Goal: Task Accomplishment & Management: Use online tool/utility

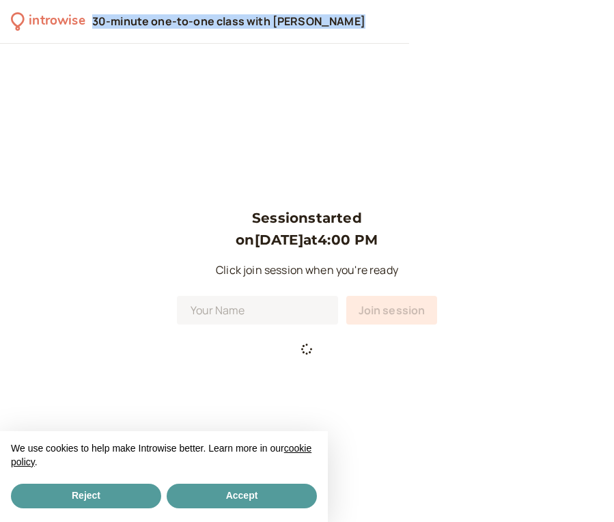
drag, startPoint x: 284, startPoint y: 123, endPoint x: 306, endPoint y: -31, distance: 156.0
click at [306, 0] on html "introwise 30-minute one-to-one class with [PERSON_NAME] Session started on [DAT…" at bounding box center [307, 261] width 614 height 522
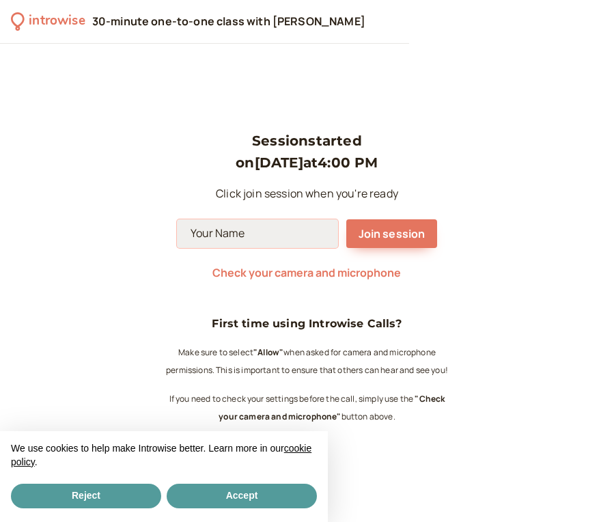
click at [237, 248] on input at bounding box center [257, 233] width 161 height 29
type input "[PERSON_NAME]"
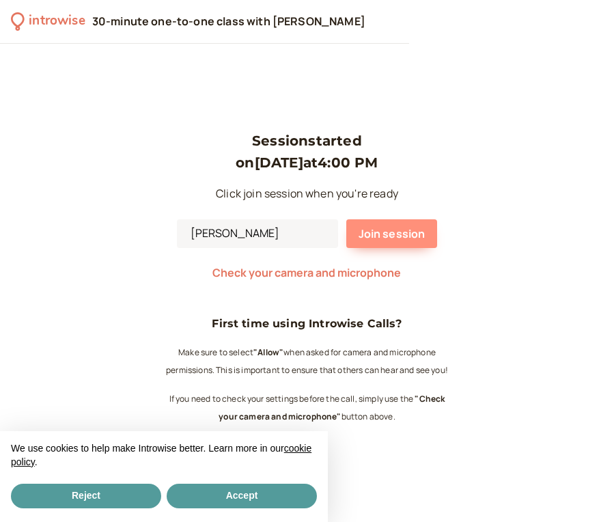
click at [378, 235] on span "Join session" at bounding box center [392, 233] width 67 height 15
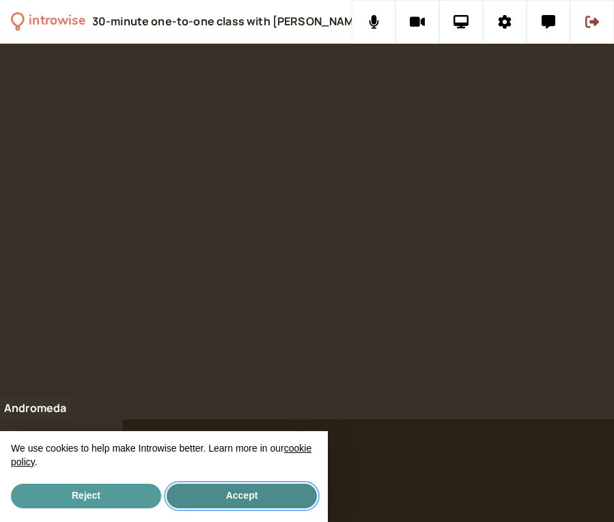
click at [254, 496] on button "Accept" at bounding box center [242, 496] width 150 height 25
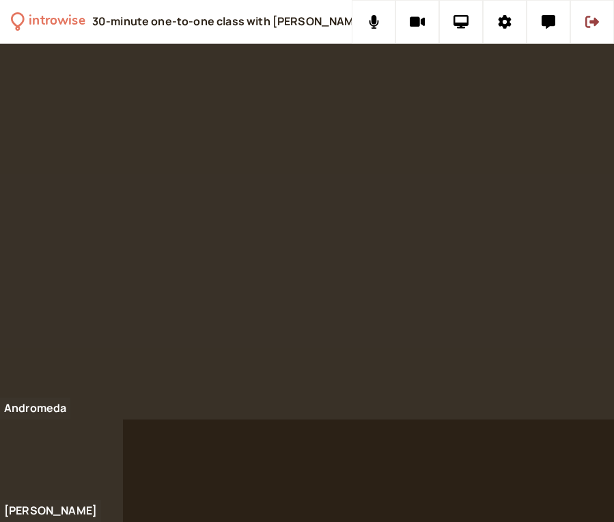
click at [379, 206] on div at bounding box center [307, 232] width 614 height 376
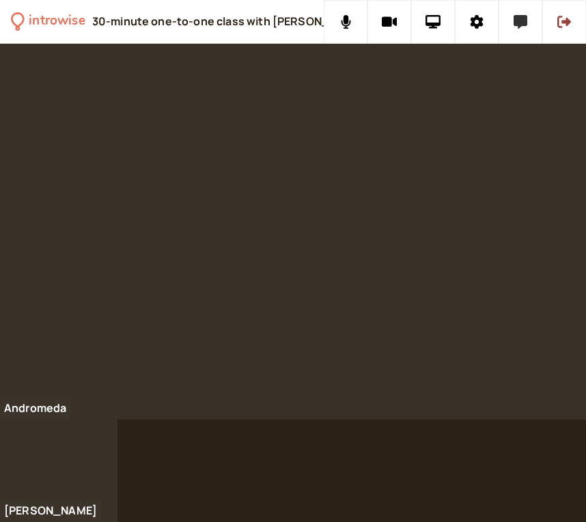
click at [520, 22] on icon at bounding box center [521, 22] width 14 height 14
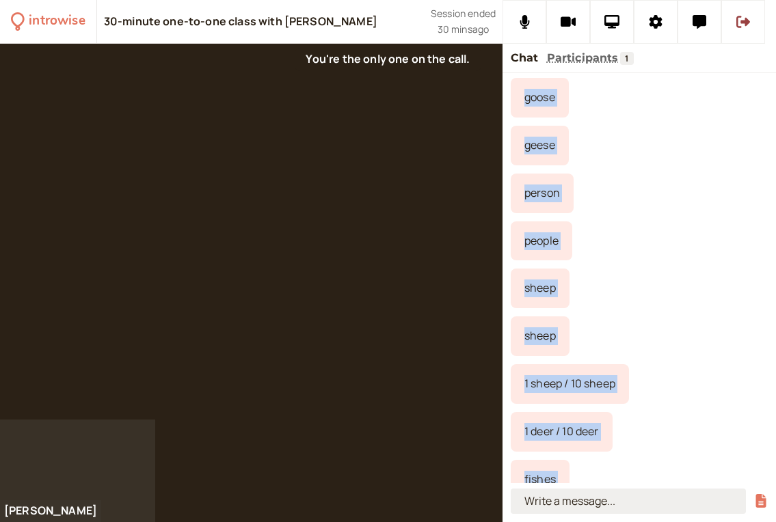
scroll to position [4349, 0]
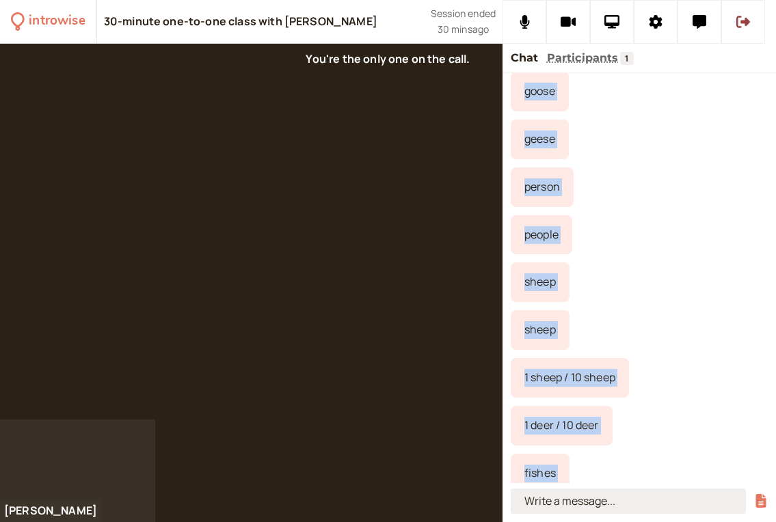
drag, startPoint x: 521, startPoint y: 155, endPoint x: 711, endPoint y: 506, distance: 398.7
click at [614, 506] on div "You joined at 4:01 PM Andromeda 4:04 PM nothing special happened how much salt …" at bounding box center [638, 297] width 273 height 449
copy div "loremip dolorsi ametcons adi elit sedd eiusmodtempo - incid utlabo etdolorem al…"
